Goal: Find specific page/section

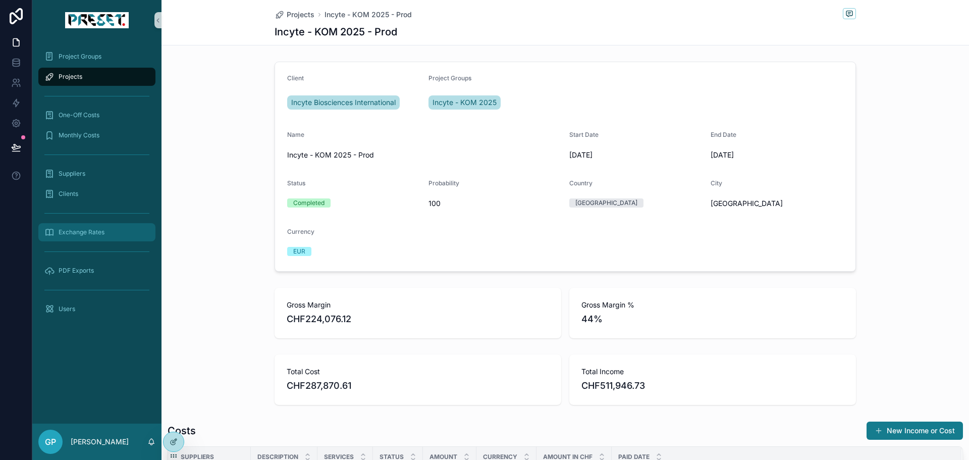
click at [74, 231] on span "Exchange Rates" at bounding box center [82, 232] width 46 height 8
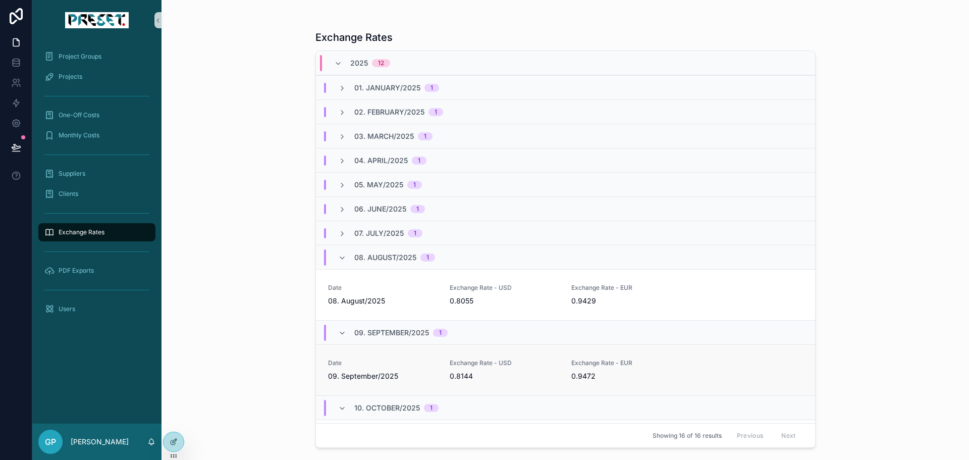
click at [587, 376] on span "0.9472" at bounding box center [625, 376] width 109 height 10
click at [364, 257] on span "08. August/2025" at bounding box center [385, 257] width 62 height 10
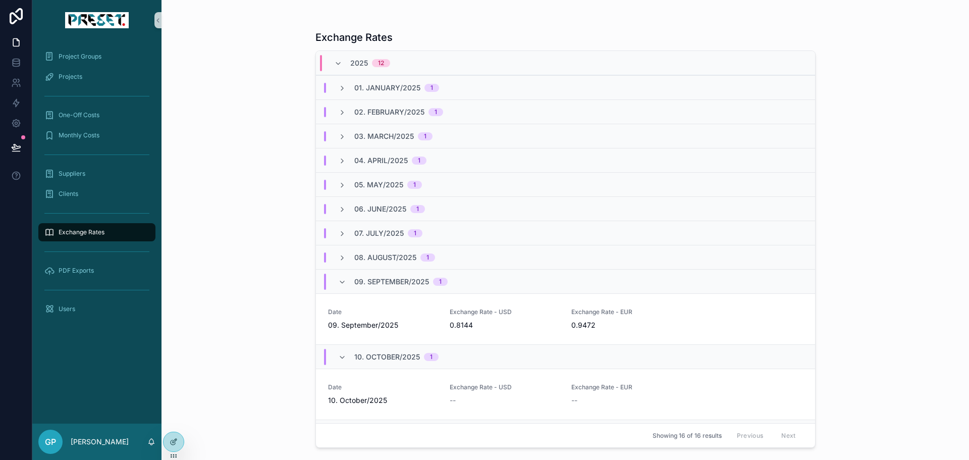
click at [375, 260] on span "08. August/2025" at bounding box center [385, 257] width 62 height 10
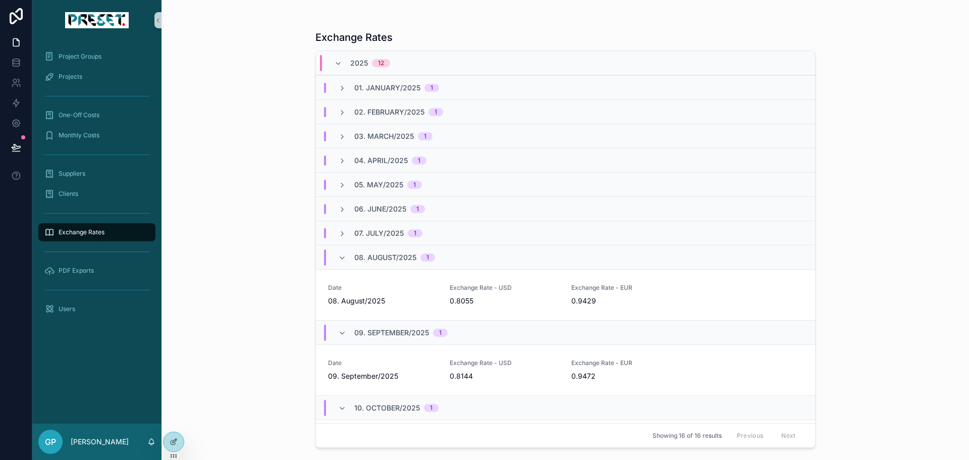
click at [390, 231] on span "07. July/2025" at bounding box center [378, 233] width 49 height 10
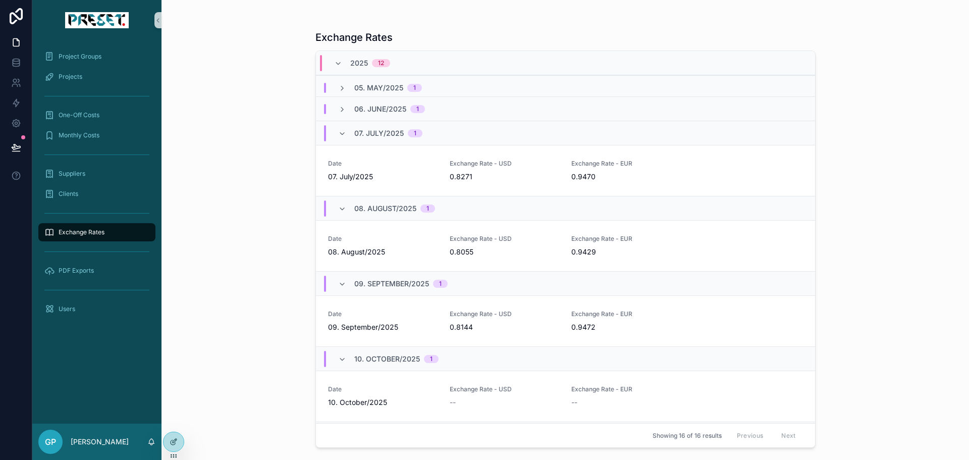
scroll to position [100, 0]
